Goal: Use online tool/utility: Utilize a website feature to perform a specific function

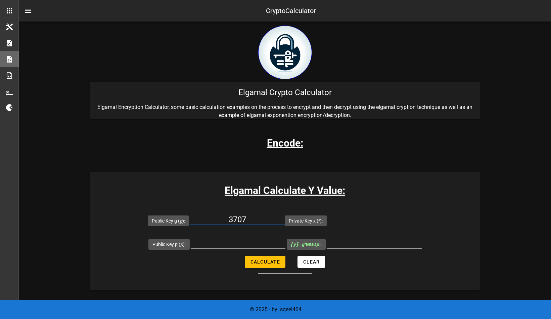
type input "3707"
click at [343, 217] on input "Private Key x ( x ):" at bounding box center [375, 219] width 94 height 11
type input "7841"
click at [230, 241] on input "Public Key p ( p ):" at bounding box center [238, 243] width 94 height 11
type input "8902967"
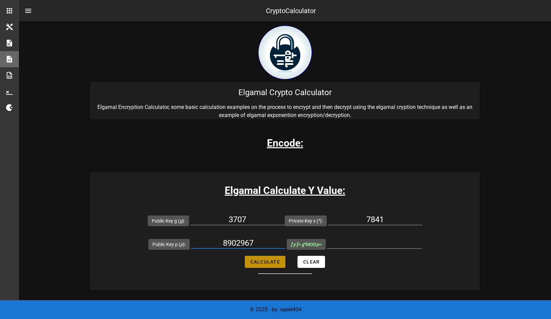
click at [270, 262] on span "Calculate" at bounding box center [265, 261] width 30 height 5
type input "795883"
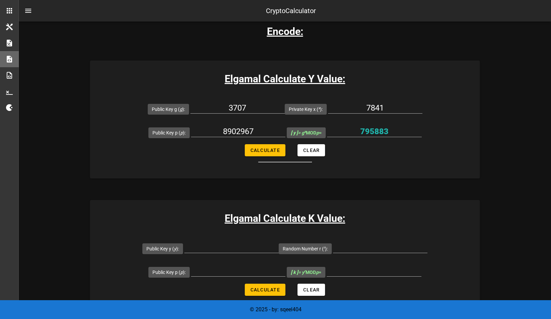
scroll to position [134, 0]
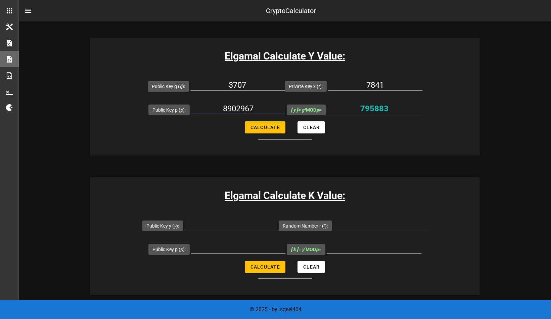
drag, startPoint x: 222, startPoint y: 110, endPoint x: 253, endPoint y: 107, distance: 30.7
click at [253, 107] on input "8902967" at bounding box center [238, 108] width 94 height 11
click at [225, 224] on input "Public Key y ( y ):" at bounding box center [231, 224] width 94 height 11
drag, startPoint x: 226, startPoint y: 224, endPoint x: 385, endPoint y: 196, distance: 161.7
click at [385, 196] on h3 "Elgamal Calculate K Value:" at bounding box center [285, 195] width 390 height 15
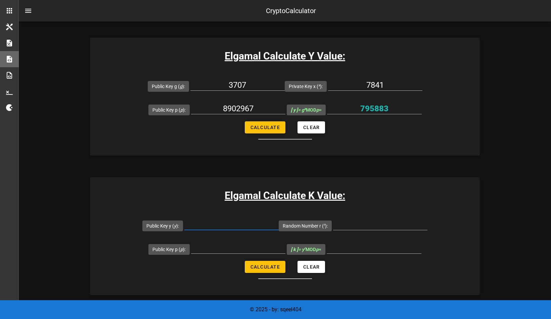
click at [227, 228] on input "Public Key y ( y ):" at bounding box center [231, 224] width 94 height 11
paste input "795883"
type input "795883"
click at [354, 223] on input "Random Number r ( r ):" at bounding box center [380, 224] width 94 height 11
click at [378, 225] on input "Random Number r ( r ):" at bounding box center [380, 224] width 94 height 11
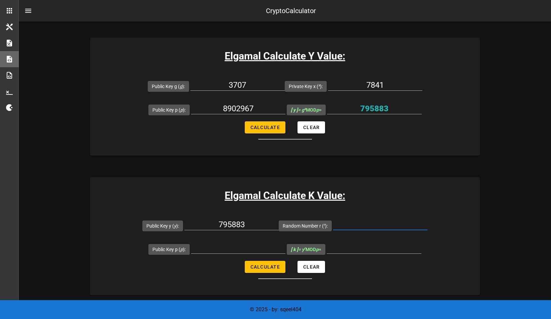
paste input "16889"
type input "16889"
click at [238, 246] on input "Public Key p ( p ):" at bounding box center [238, 248] width 94 height 11
paste input "8902967"
type input "8902967"
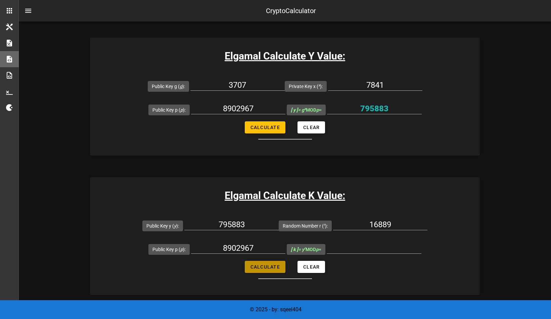
click at [268, 268] on span "Calculate" at bounding box center [265, 266] width 30 height 5
type input "2508500"
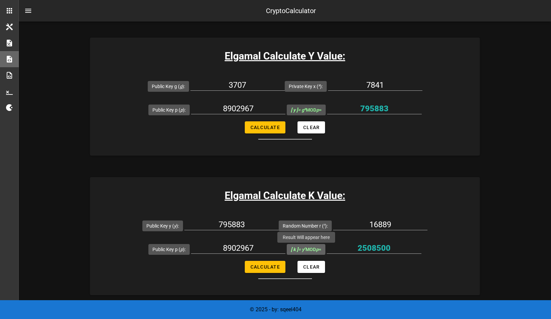
drag, startPoint x: 286, startPoint y: 248, endPoint x: 327, endPoint y: 249, distance: 40.3
click at [326, 249] on span "[ k ] = y r MOD p =" at bounding box center [306, 249] width 39 height 11
copy span "[ k ] = y r MOD p ="
drag, startPoint x: 358, startPoint y: 247, endPoint x: 390, endPoint y: 247, distance: 31.6
click at [390, 247] on input "2508500" at bounding box center [374, 248] width 95 height 11
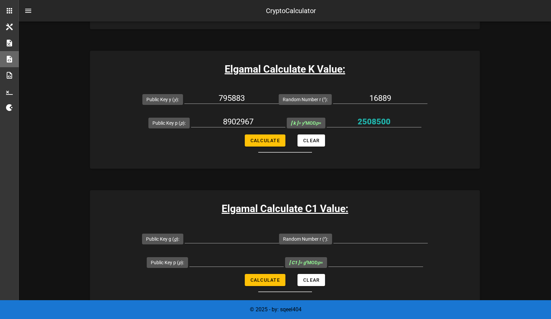
scroll to position [302, 0]
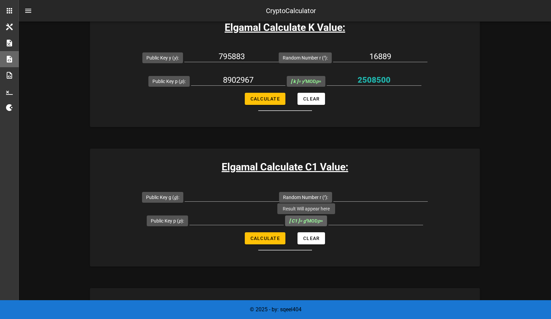
click at [285, 220] on span "[ C1 ] = g r MOD p =" at bounding box center [306, 220] width 42 height 11
drag, startPoint x: 287, startPoint y: 219, endPoint x: 323, endPoint y: 223, distance: 36.1
click at [323, 223] on span "[ C1 ] = g r MOD p =" at bounding box center [306, 220] width 42 height 11
copy span "[ C1 ] = g r MOD p"
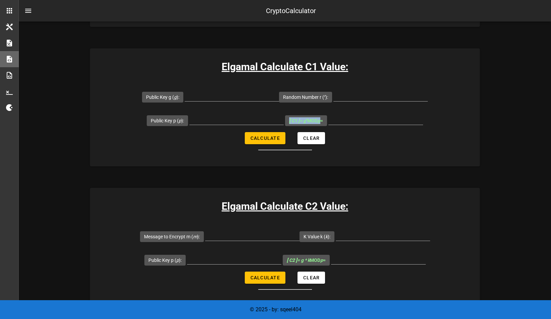
scroll to position [403, 0]
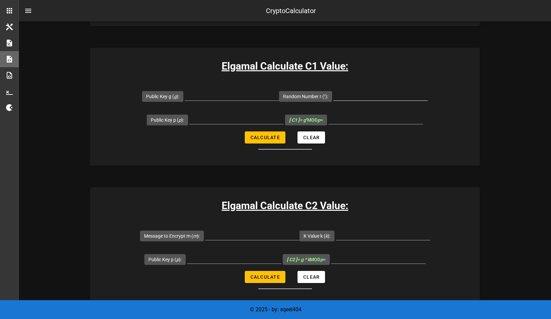
click at [379, 92] on input "Random Number r ( r ):" at bounding box center [381, 95] width 94 height 11
paste input "16889"
type input "16889"
click at [232, 94] on input "Public Key g ( g ):" at bounding box center [232, 95] width 94 height 11
paste input "3707"
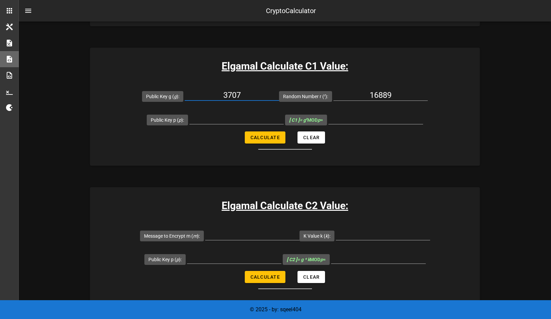
type input "3707"
click at [239, 118] on input "Public Key p ( p ):" at bounding box center [236, 118] width 94 height 11
paste input "8902967"
type input "8902967"
click at [275, 138] on span "Calculate" at bounding box center [265, 137] width 30 height 5
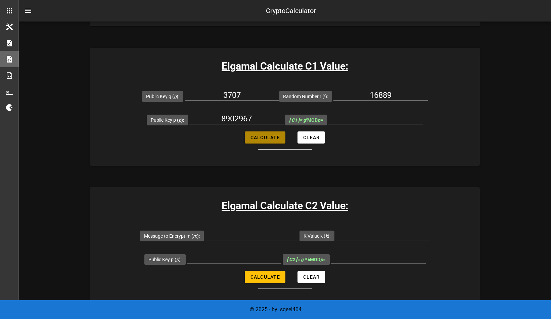
type input "3079929"
drag, startPoint x: 361, startPoint y: 118, endPoint x: 391, endPoint y: 117, distance: 30.3
click at [391, 117] on input "3079929" at bounding box center [376, 118] width 95 height 11
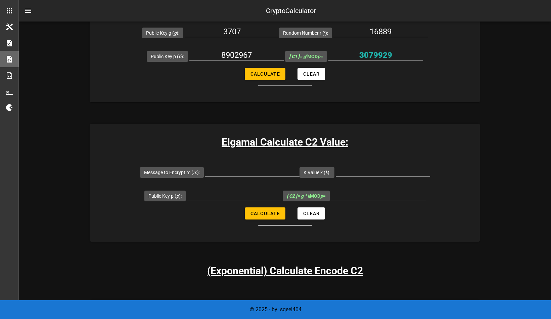
scroll to position [470, 0]
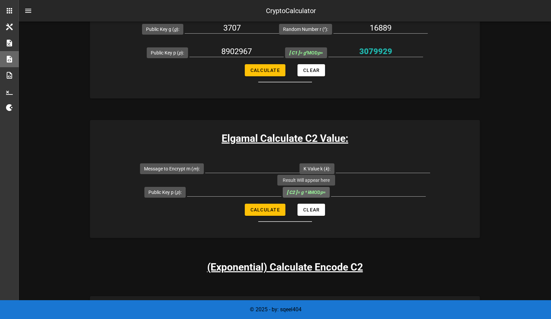
click at [292, 190] on b "[ C2 ]" at bounding box center [292, 191] width 10 height 5
click at [331, 190] on input "[ C2 ] = g * k MOD p =" at bounding box center [378, 190] width 95 height 11
drag, startPoint x: 283, startPoint y: 190, endPoint x: 292, endPoint y: 191, distance: 9.8
click at [292, 191] on span "[ C2 ] = g * k MOD p =" at bounding box center [306, 192] width 47 height 11
click at [287, 190] on b "[ C2 ]" at bounding box center [292, 191] width 10 height 5
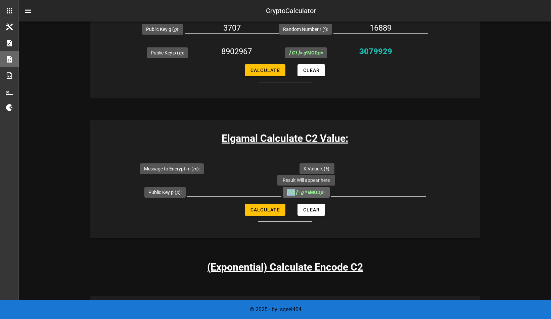
click at [331, 190] on input "[ C2 ] = g * k MOD p =" at bounding box center [378, 190] width 95 height 11
drag, startPoint x: 282, startPoint y: 189, endPoint x: 325, endPoint y: 194, distance: 43.9
click at [325, 194] on span "[ C2 ] = g * k MOD p =" at bounding box center [306, 192] width 47 height 11
copy span "[ C2 ] = g * k MOD p"
click at [272, 166] on input "Message to Encrypt m ( m ):" at bounding box center [252, 167] width 94 height 11
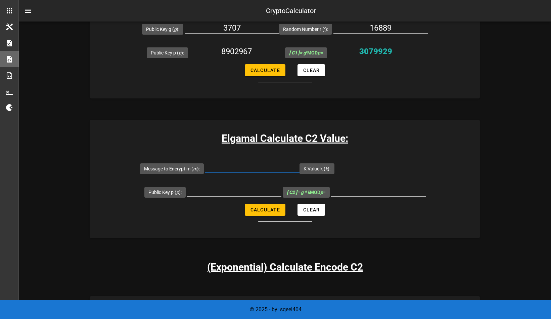
paste input "416606"
type input "416606"
click at [393, 165] on input "K Value k ( k ):" at bounding box center [383, 167] width 94 height 11
paste input "2508500"
type input "2508500"
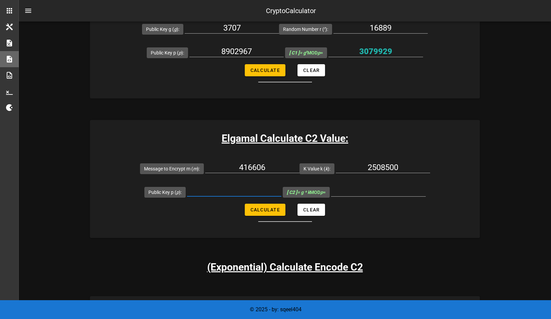
click at [248, 189] on input "Public Key p ( p ):" at bounding box center [234, 190] width 94 height 11
paste input "8902967"
type input "8902967"
click at [274, 208] on span "Calculate" at bounding box center [265, 209] width 30 height 5
type input "8078606"
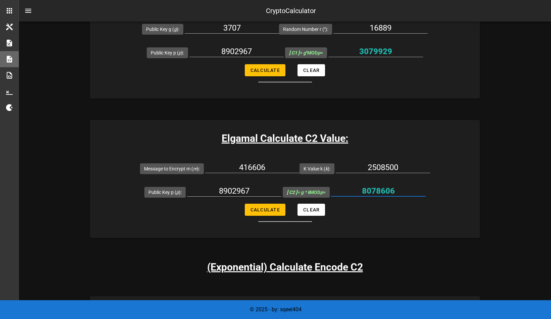
drag, startPoint x: 365, startPoint y: 189, endPoint x: 394, endPoint y: 190, distance: 28.9
click at [394, 190] on input "8078606" at bounding box center [378, 190] width 95 height 11
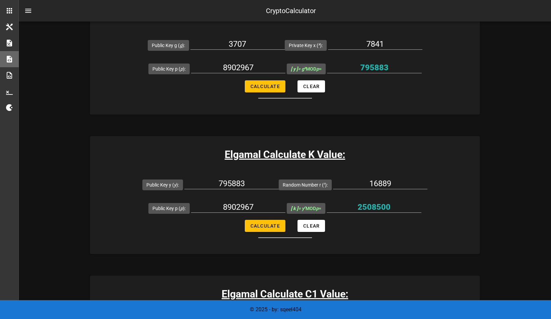
scroll to position [0, 0]
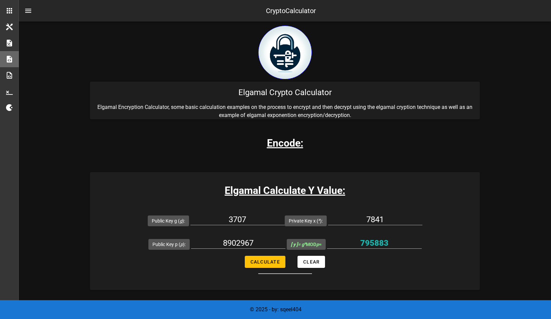
drag, startPoint x: 239, startPoint y: 92, endPoint x: 334, endPoint y: 90, distance: 94.4
click at [334, 90] on div "Elgamal Crypto Calculator" at bounding box center [285, 93] width 390 height 22
copy div "Elgamal Crypto Calculator"
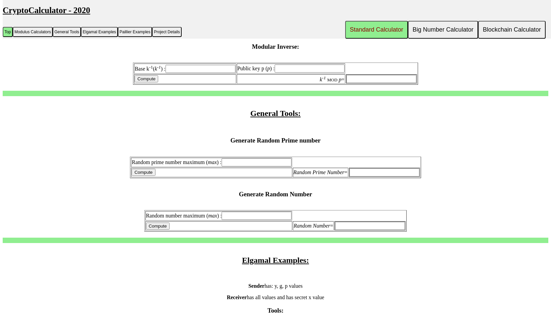
scroll to position [336, 0]
